Goal: Task Accomplishment & Management: Manage account settings

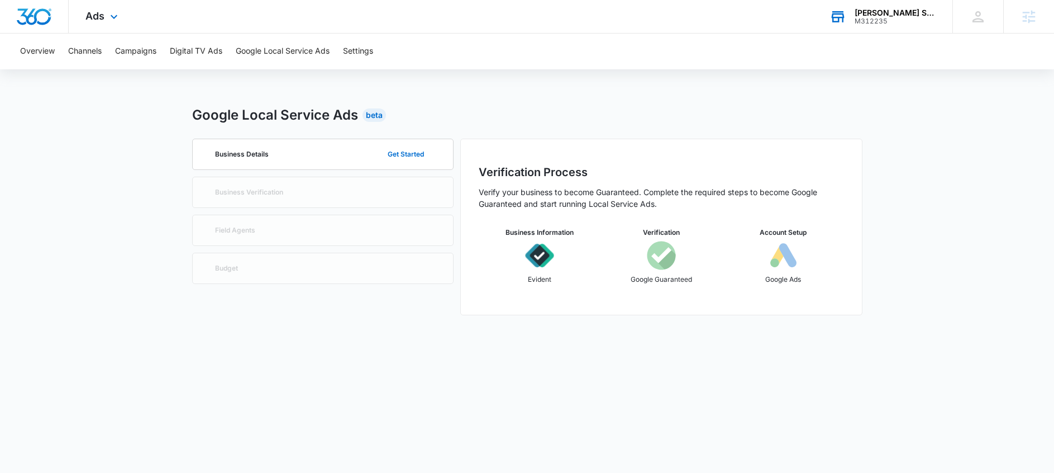
click at [896, 26] on div "NOLA Station M312235 Your Accounts View All" at bounding box center [883, 16] width 140 height 33
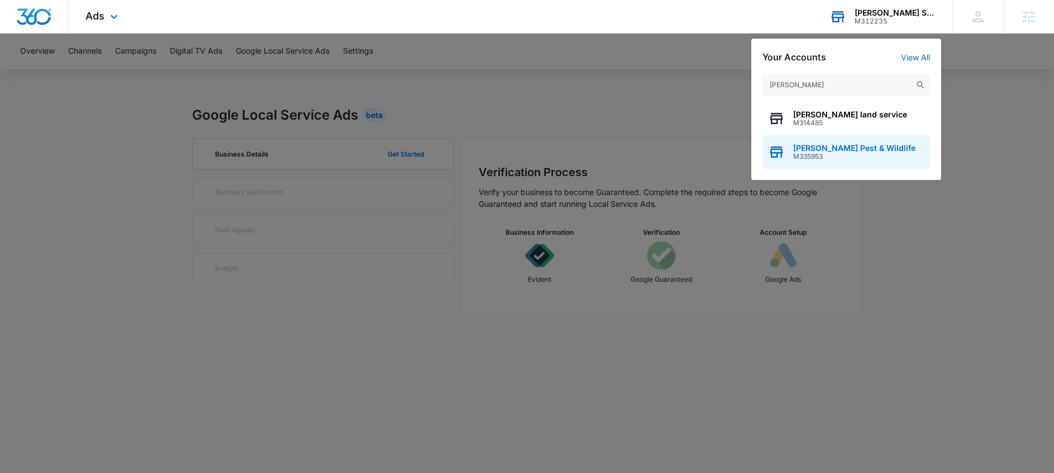
type input "dukes"
click at [835, 144] on span "[PERSON_NAME] Pest & Wildlife" at bounding box center [855, 148] width 122 height 9
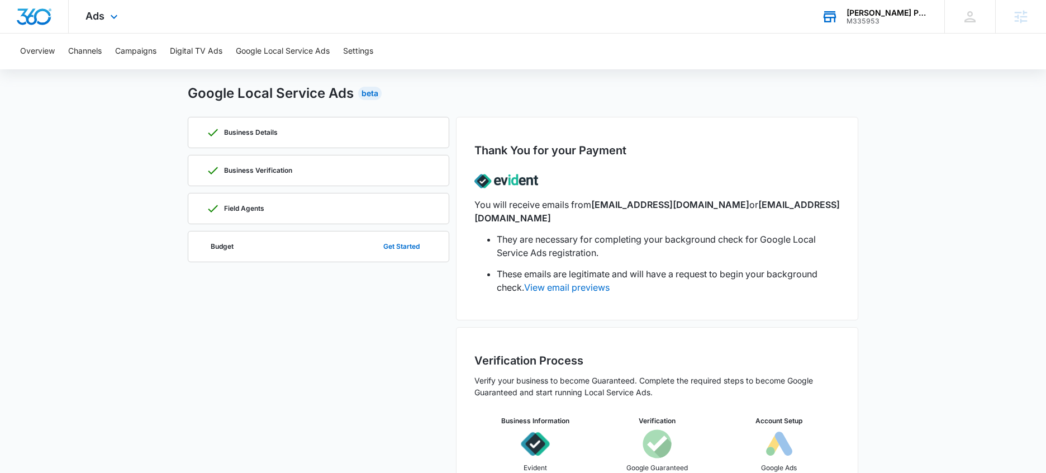
scroll to position [66, 0]
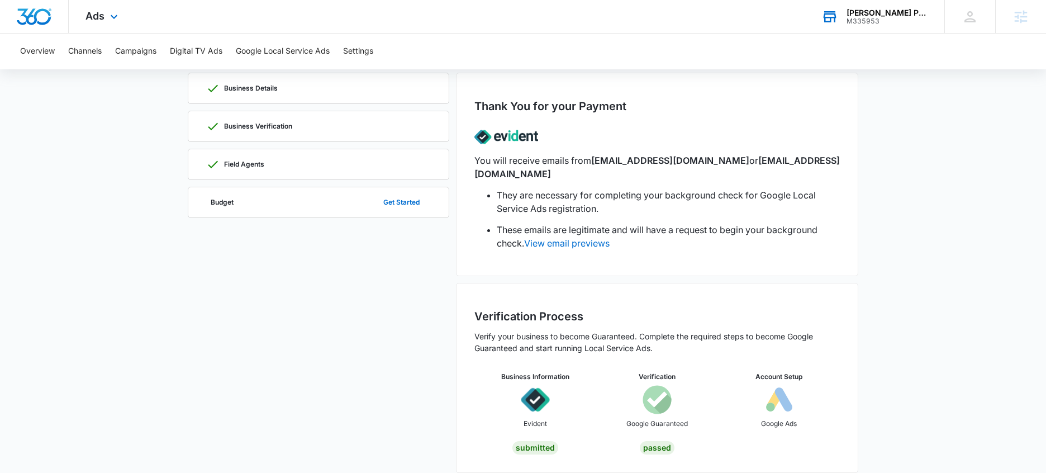
click at [784, 391] on img at bounding box center [778, 399] width 29 height 29
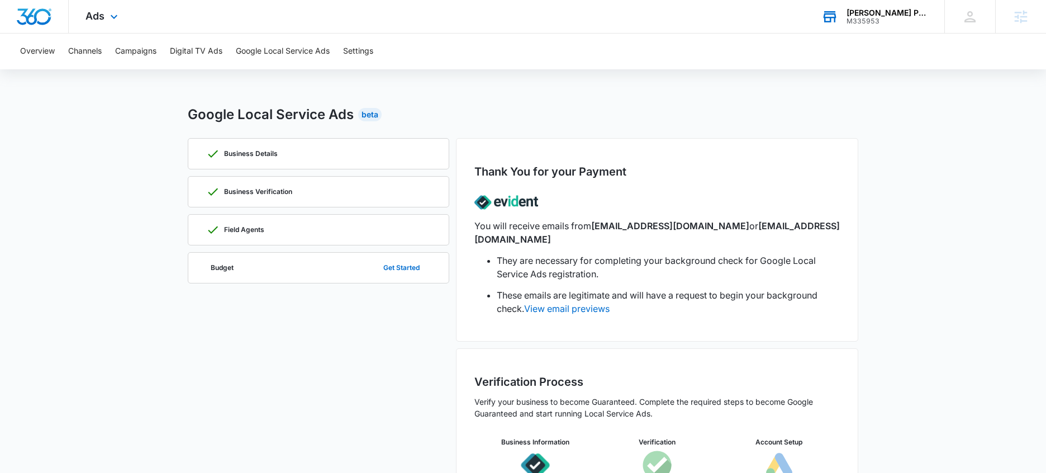
scroll to position [0, 0]
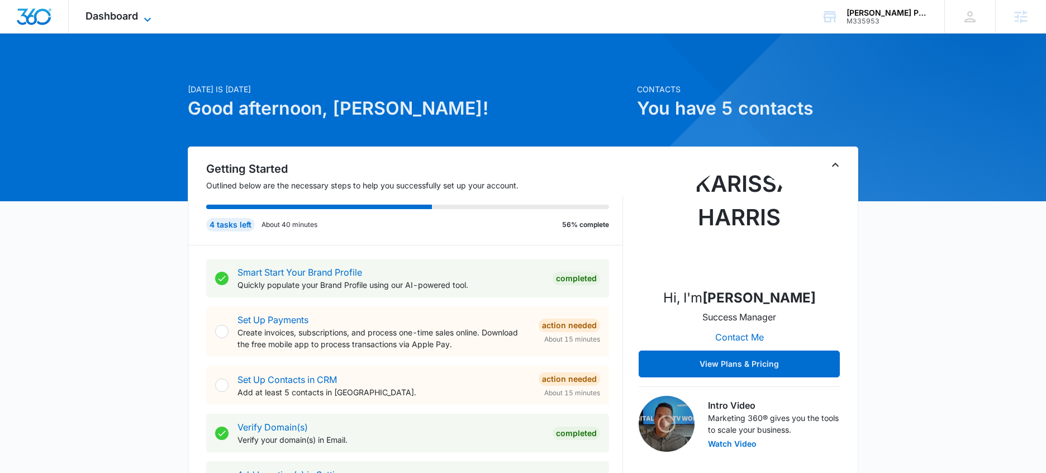
click at [113, 13] on span "Dashboard" at bounding box center [111, 16] width 53 height 12
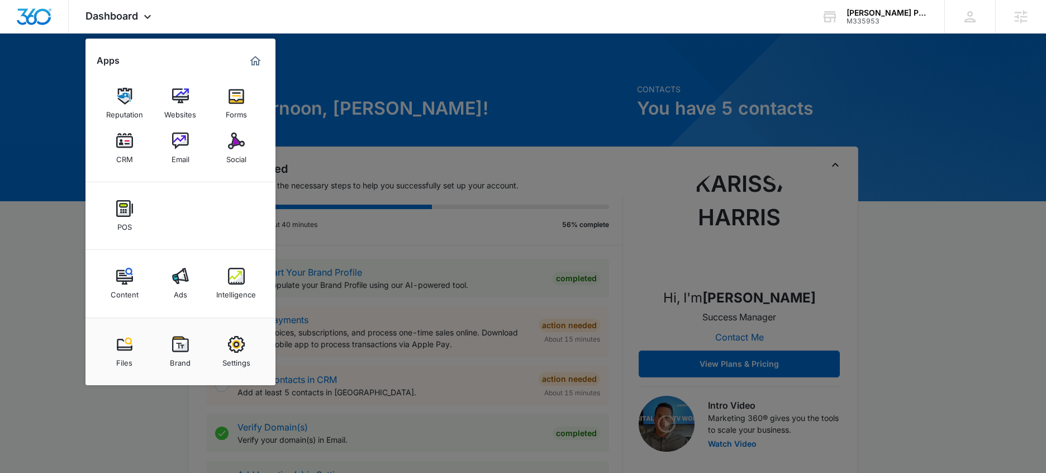
click at [232, 148] on img at bounding box center [236, 140] width 17 height 17
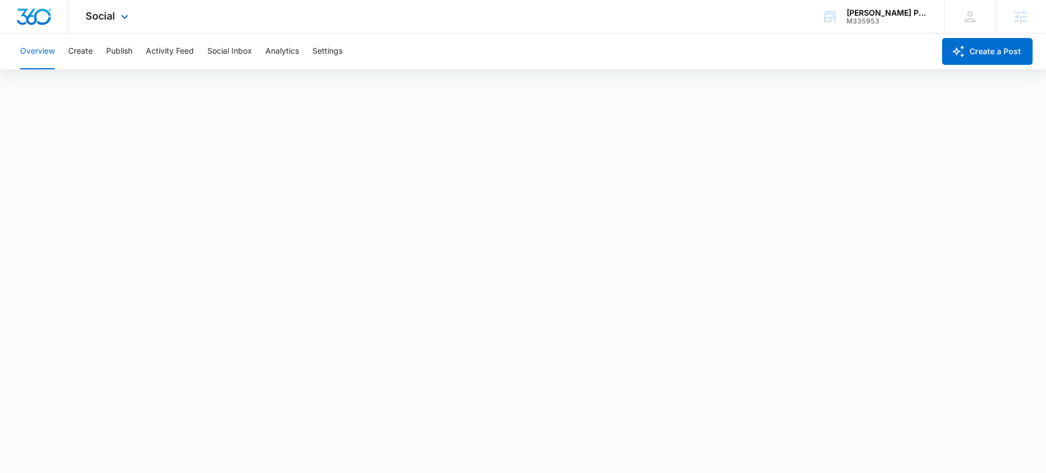
click at [128, 25] on div "Social Apps Reputation Websites Forms CRM Email Social POS Content Ads Intellig…" at bounding box center [108, 16] width 79 height 33
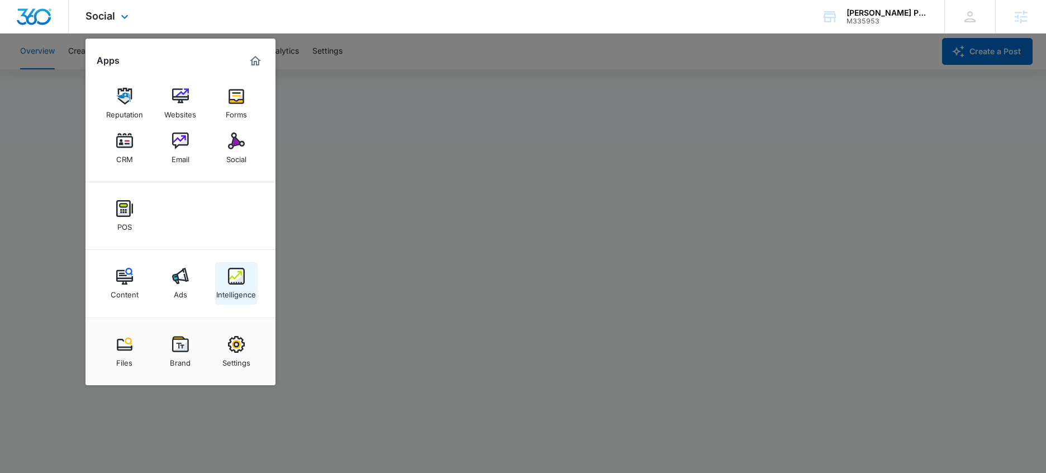
click at [234, 275] on img at bounding box center [236, 276] width 17 height 17
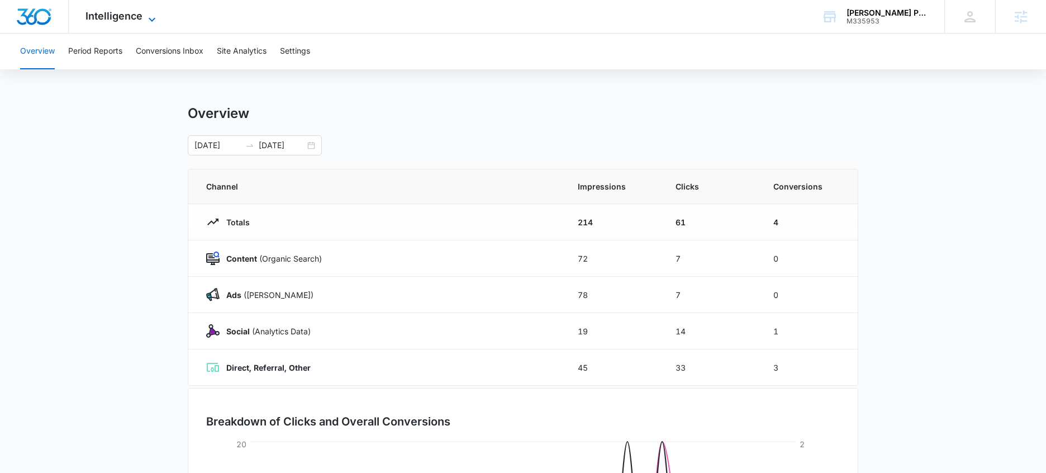
click at [149, 20] on icon at bounding box center [151, 19] width 13 height 13
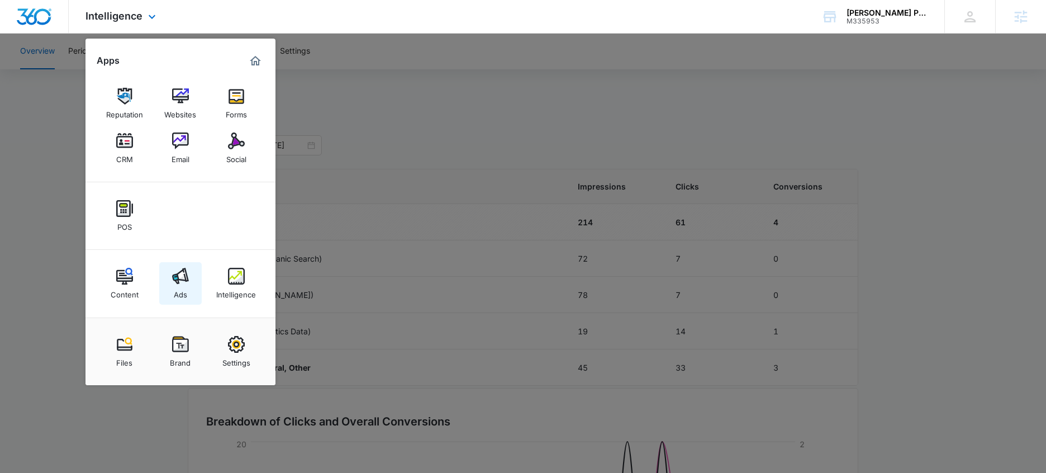
click at [178, 282] on img at bounding box center [180, 276] width 17 height 17
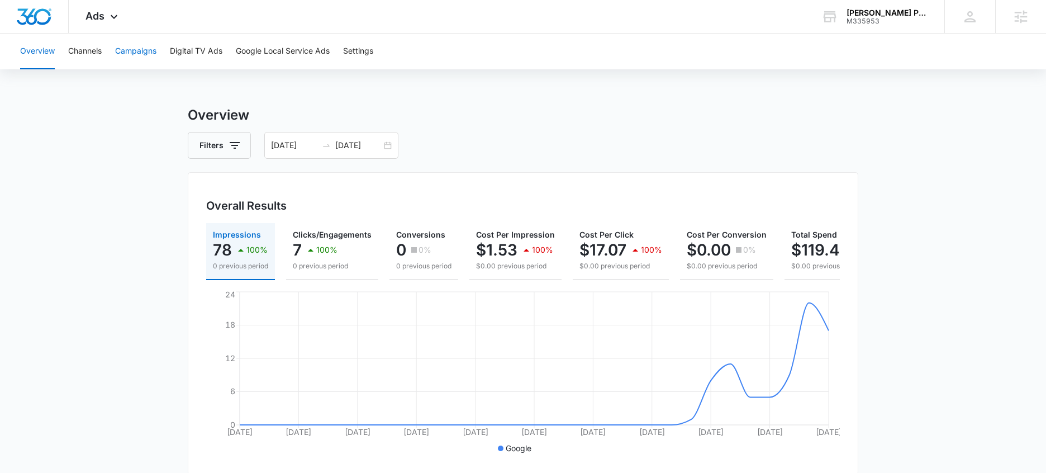
click at [133, 42] on button "Campaigns" at bounding box center [135, 52] width 41 height 36
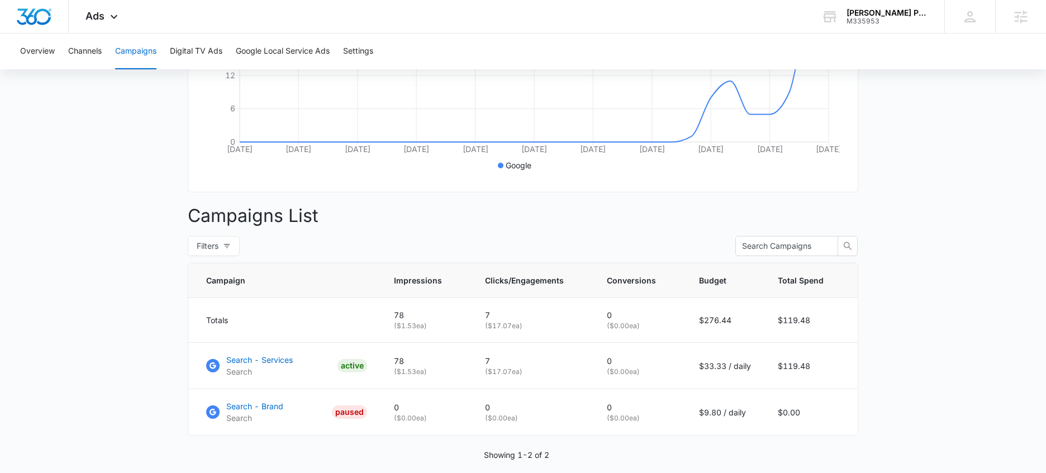
scroll to position [295, 0]
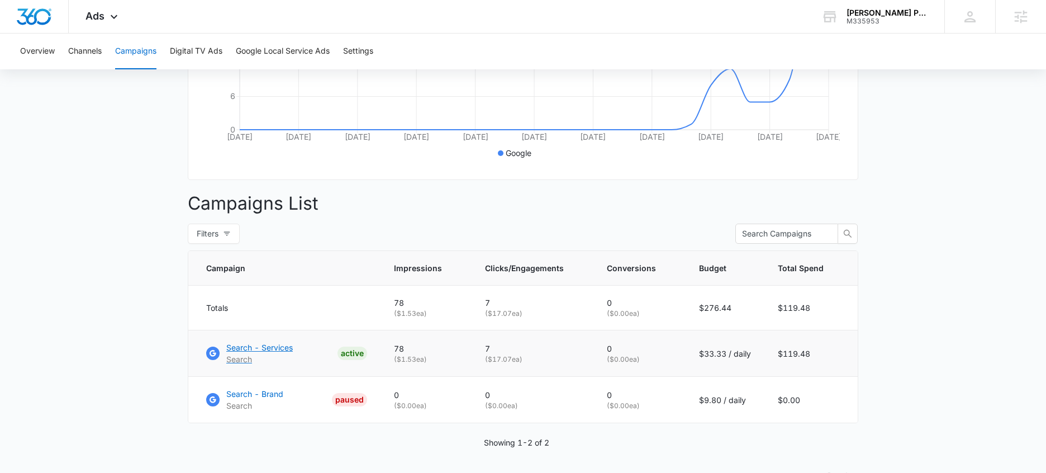
click at [277, 353] on p "Search - Services" at bounding box center [259, 347] width 66 height 12
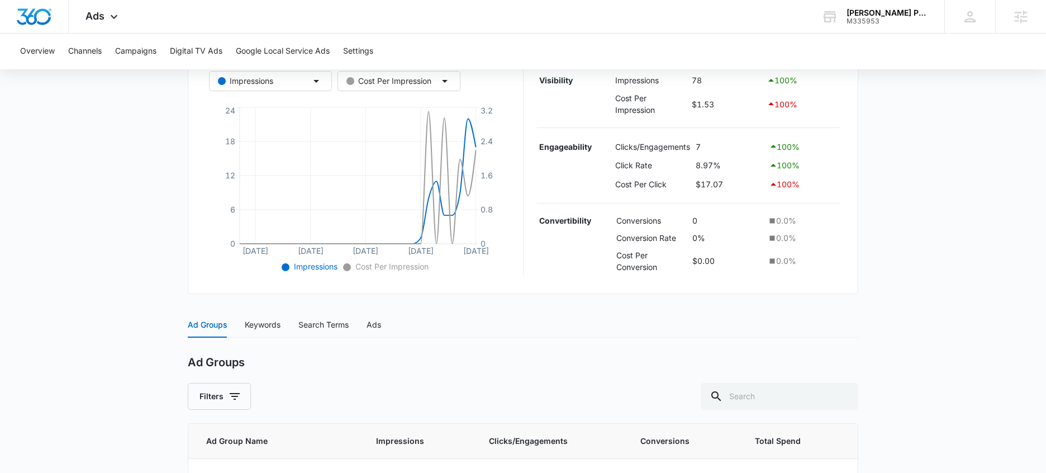
scroll to position [349, 0]
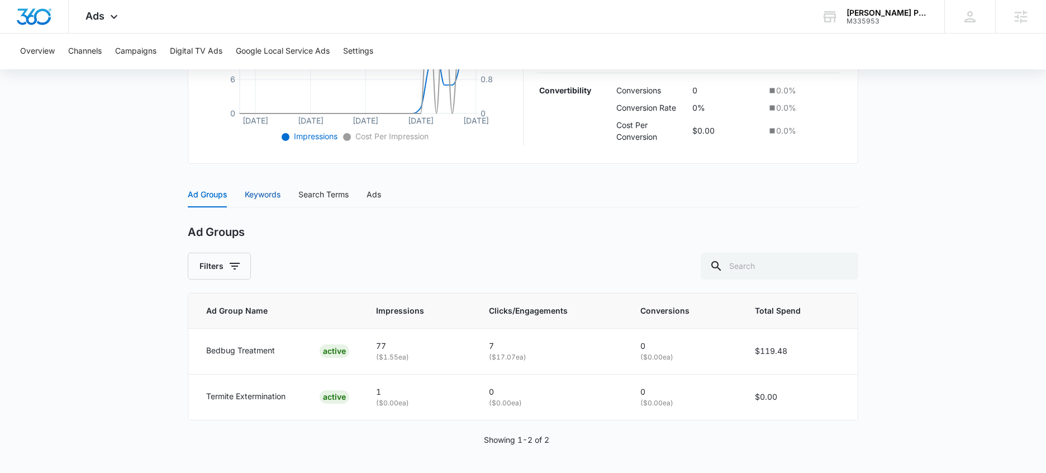
click at [264, 197] on div "Keywords" at bounding box center [263, 194] width 36 height 12
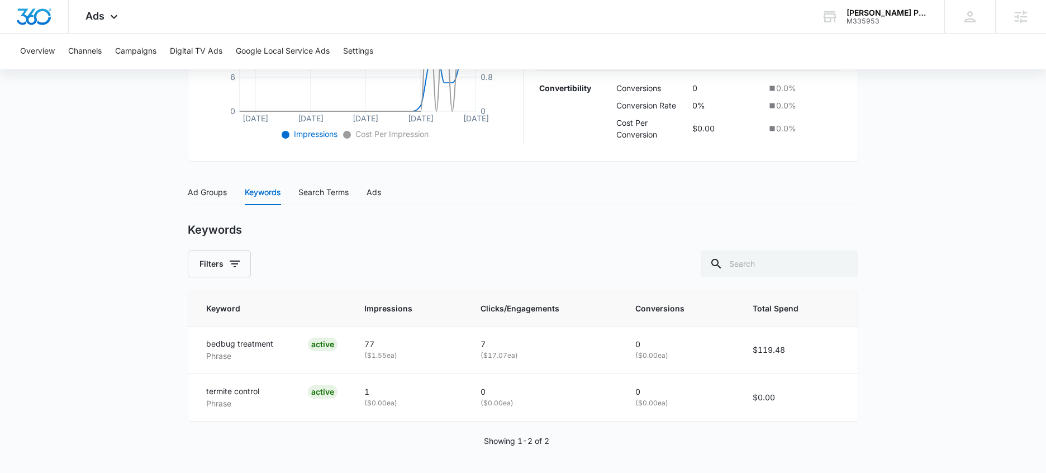
scroll to position [353, 0]
click at [306, 192] on div "Search Terms" at bounding box center [323, 191] width 50 height 12
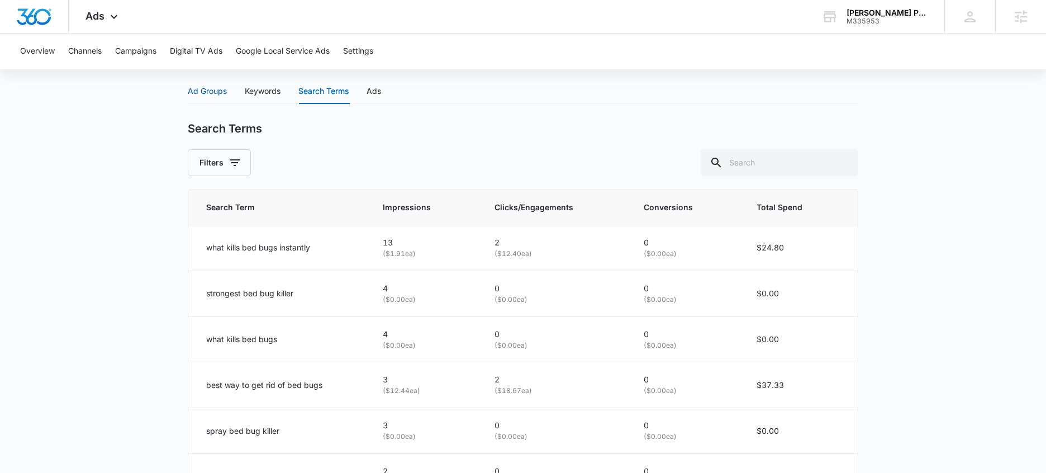
click at [208, 94] on div "Ad Groups" at bounding box center [207, 91] width 39 height 12
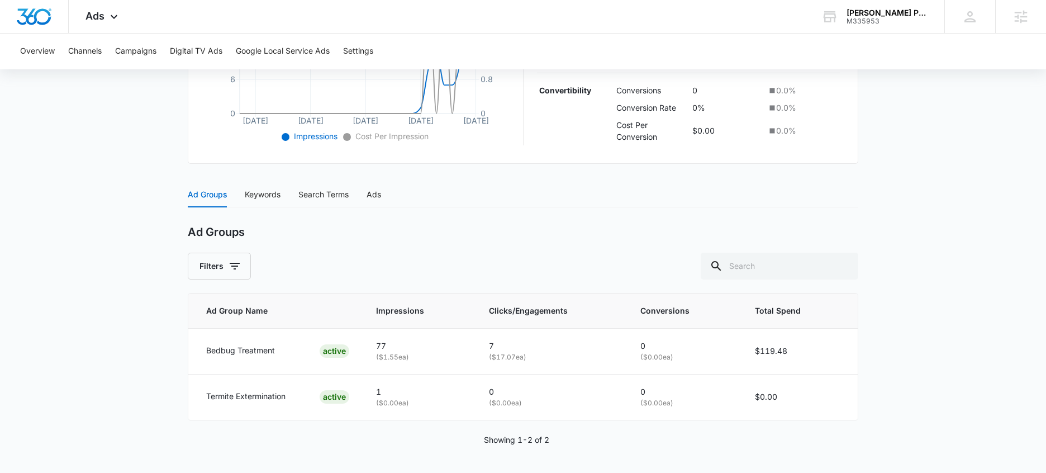
scroll to position [349, 0]
click at [341, 192] on div "Search Terms" at bounding box center [323, 194] width 50 height 12
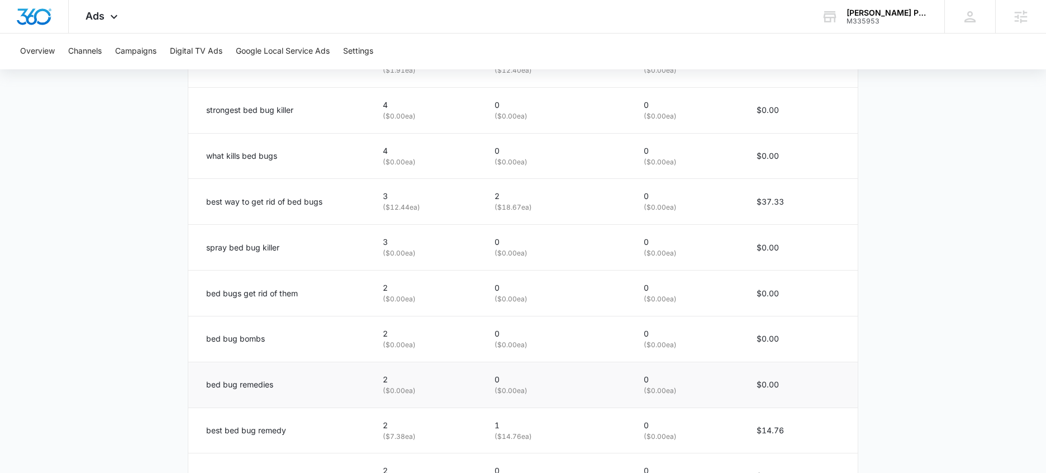
scroll to position [724, 0]
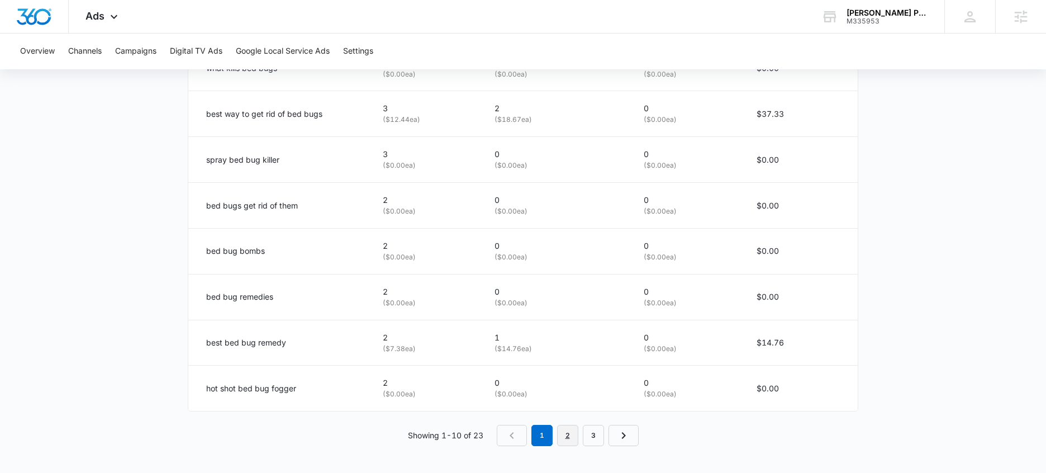
click at [572, 435] on link "2" at bounding box center [567, 435] width 21 height 21
drag, startPoint x: 543, startPoint y: 431, endPoint x: 542, endPoint y: 395, distance: 36.3
click at [543, 430] on link "1" at bounding box center [544, 435] width 21 height 21
click at [103, 14] on span "Ads" at bounding box center [94, 16] width 19 height 12
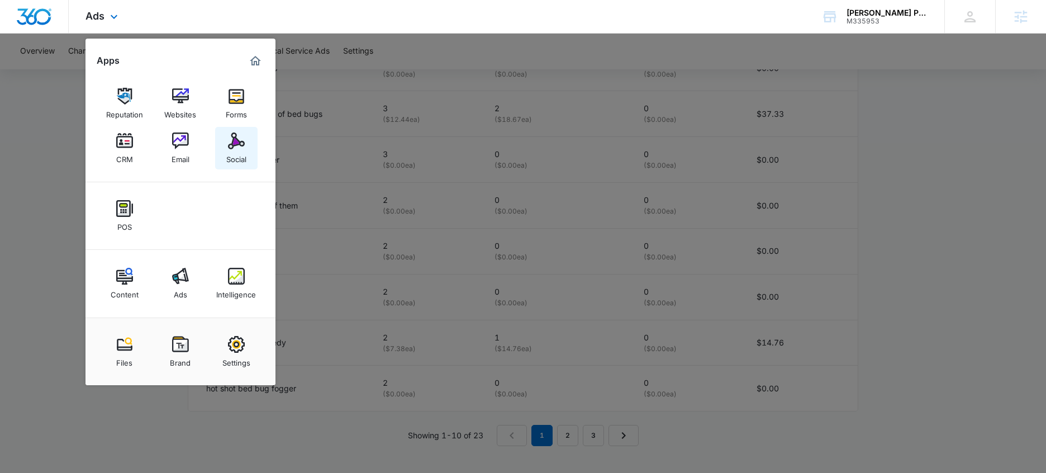
click at [235, 142] on img at bounding box center [236, 140] width 17 height 17
